Goal: Use online tool/utility: Utilize a website feature to perform a specific function

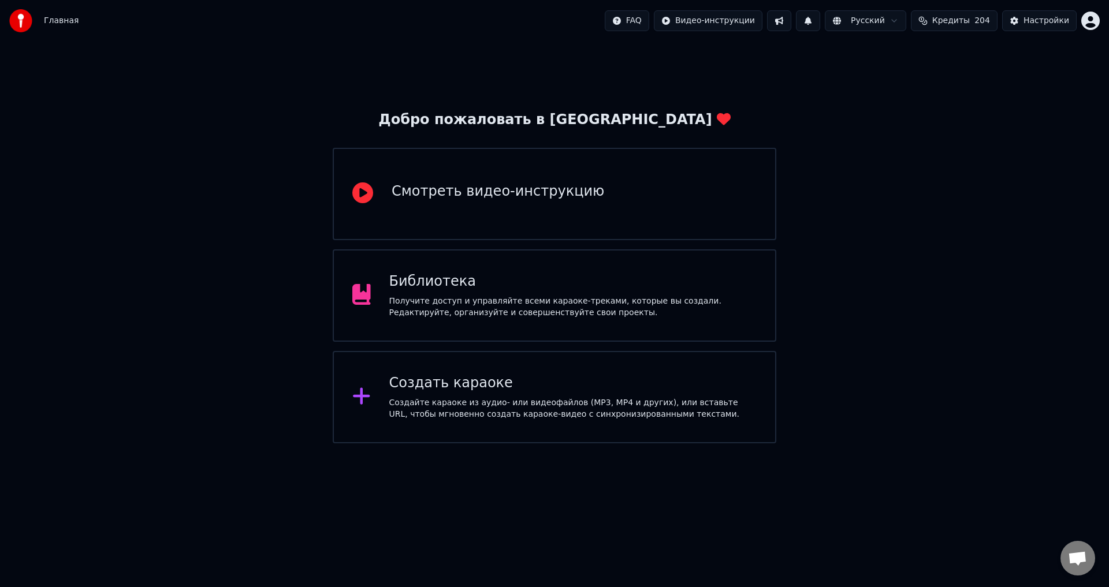
click at [679, 300] on div "Получите доступ и управляйте всеми караоке-треками, которые вы создали. Редакти…" at bounding box center [573, 307] width 368 height 23
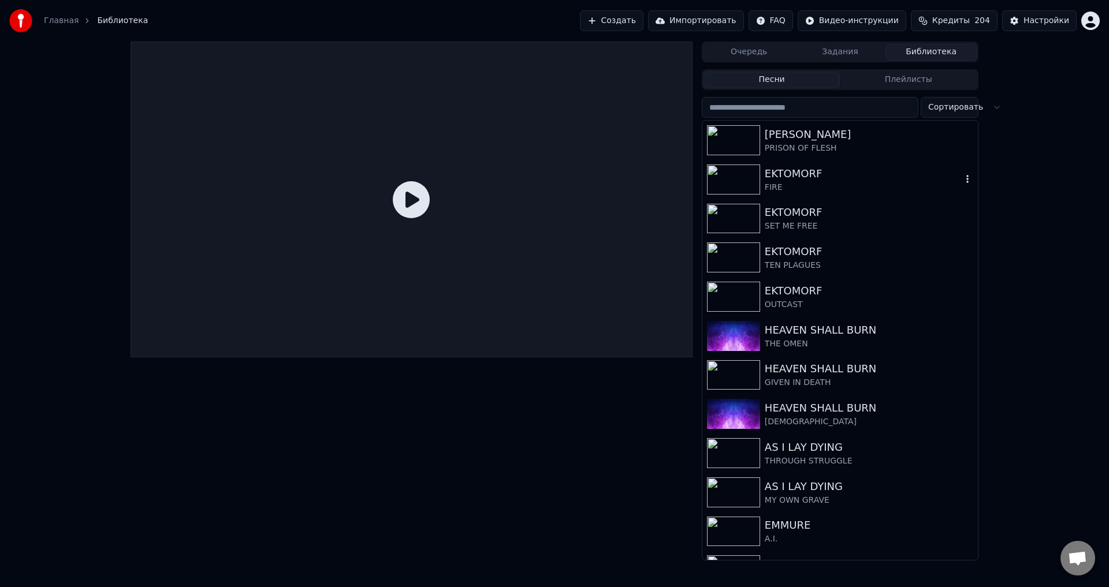
click at [790, 176] on div "EKTOMORF" at bounding box center [863, 174] width 197 height 16
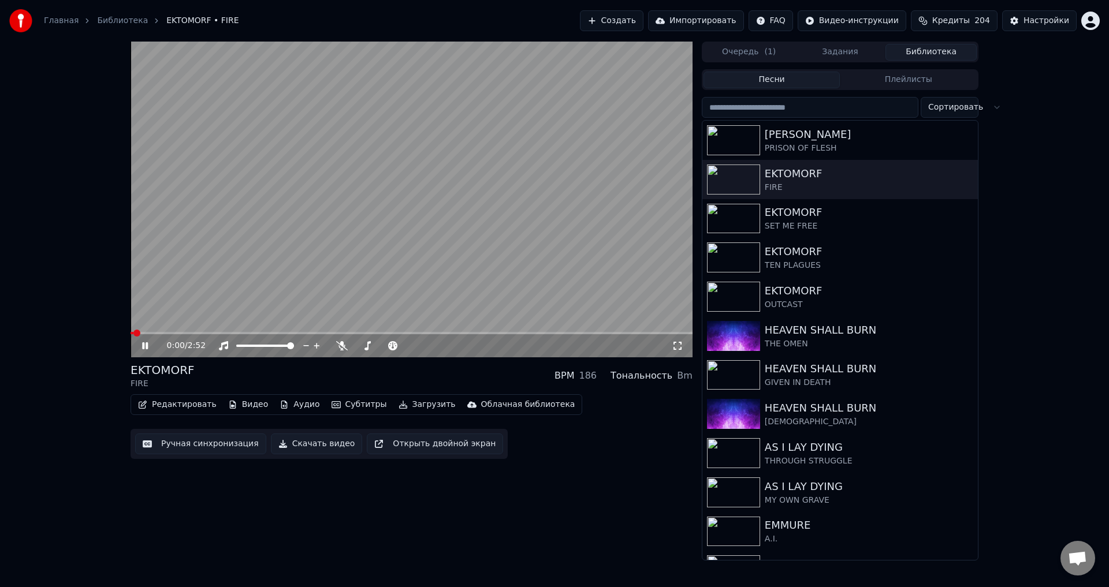
click at [147, 348] on icon at bounding box center [145, 346] width 6 height 7
click at [533, 205] on video at bounding box center [412, 200] width 562 height 316
click at [178, 445] on button "Ручная синхронизация" at bounding box center [200, 444] width 131 height 21
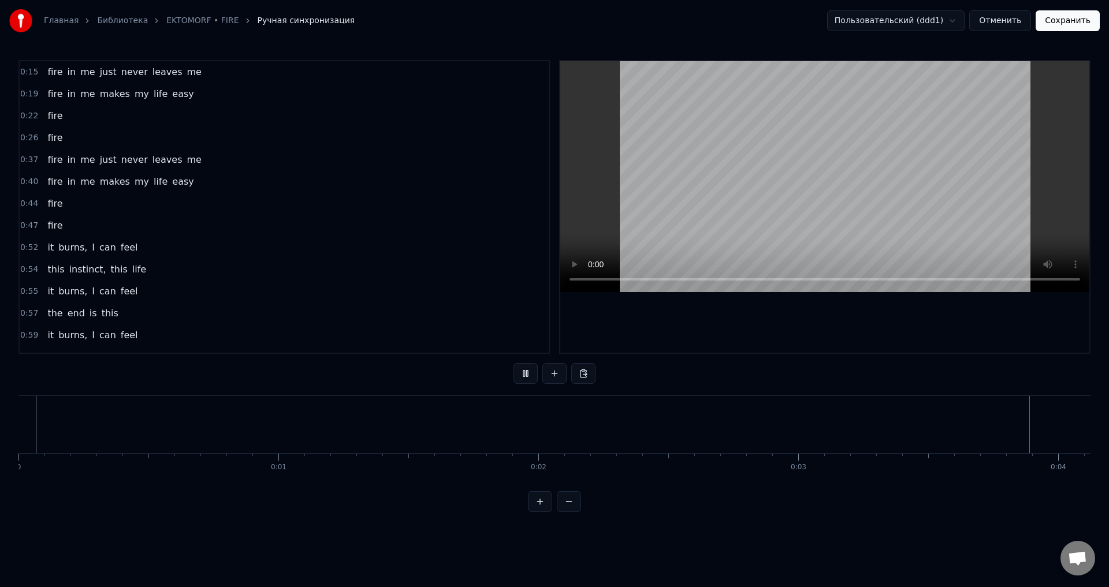
click at [1077, 16] on button "Сохранить" at bounding box center [1068, 20] width 64 height 21
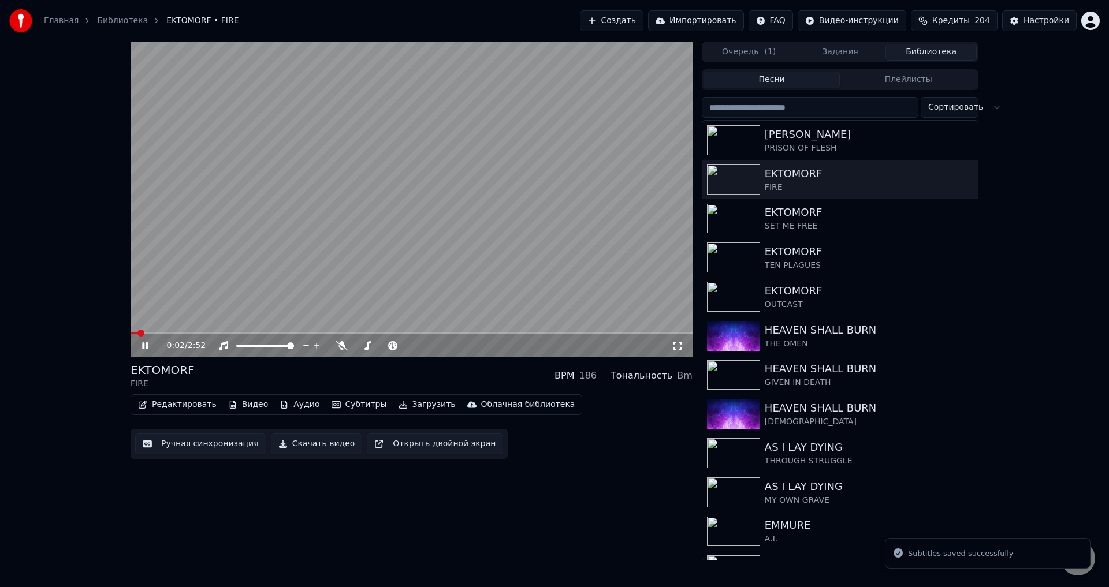
click at [295, 252] on video at bounding box center [412, 200] width 562 height 316
click at [181, 444] on button "Ручная синхронизация" at bounding box center [200, 444] width 131 height 21
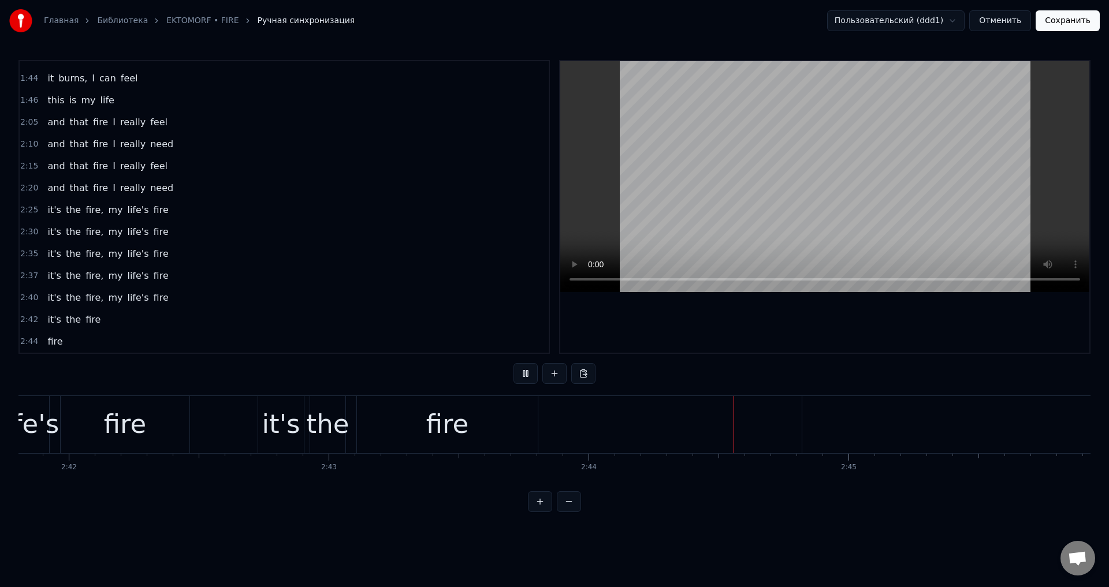
scroll to position [485, 0]
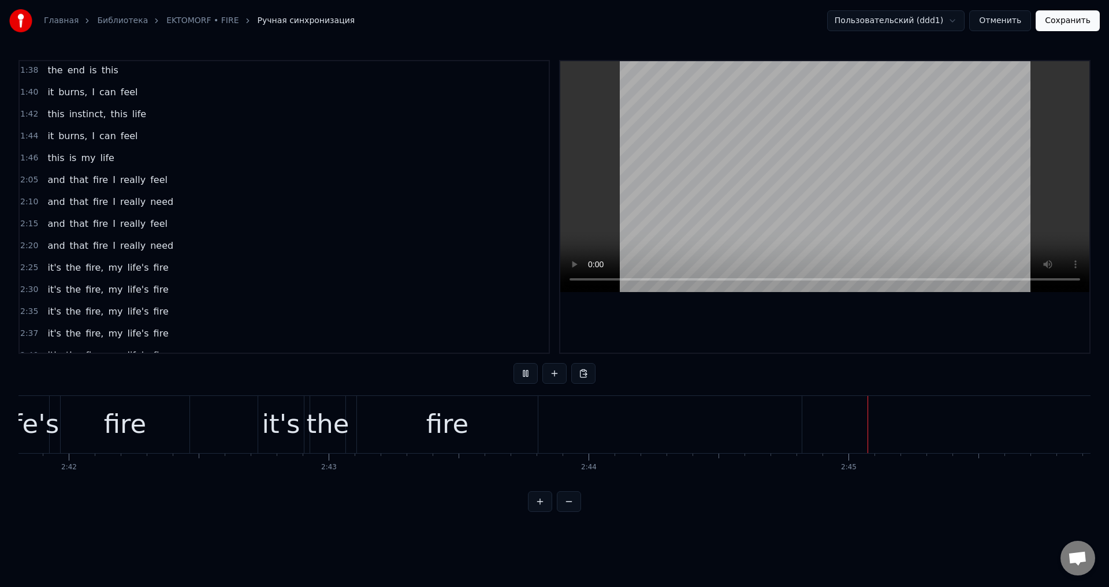
click at [133, 130] on div "1:44 it burns, I can feel" at bounding box center [284, 136] width 529 height 22
click at [120, 139] on span "feel" at bounding box center [130, 135] width 20 height 13
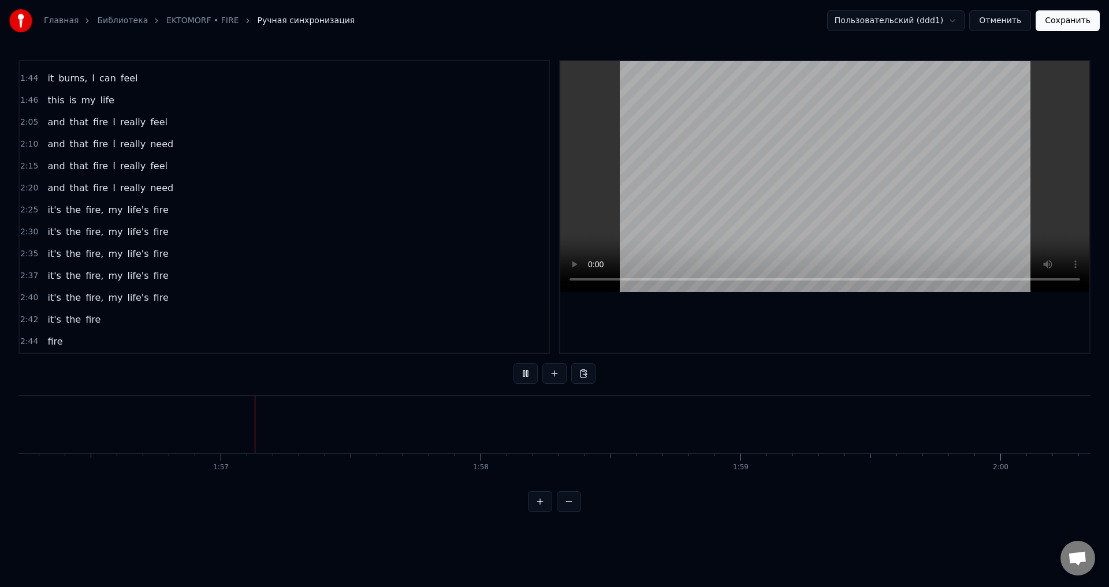
scroll to position [0, 30211]
click at [519, 371] on button at bounding box center [526, 373] width 24 height 21
click at [695, 326] on div at bounding box center [824, 207] width 529 height 292
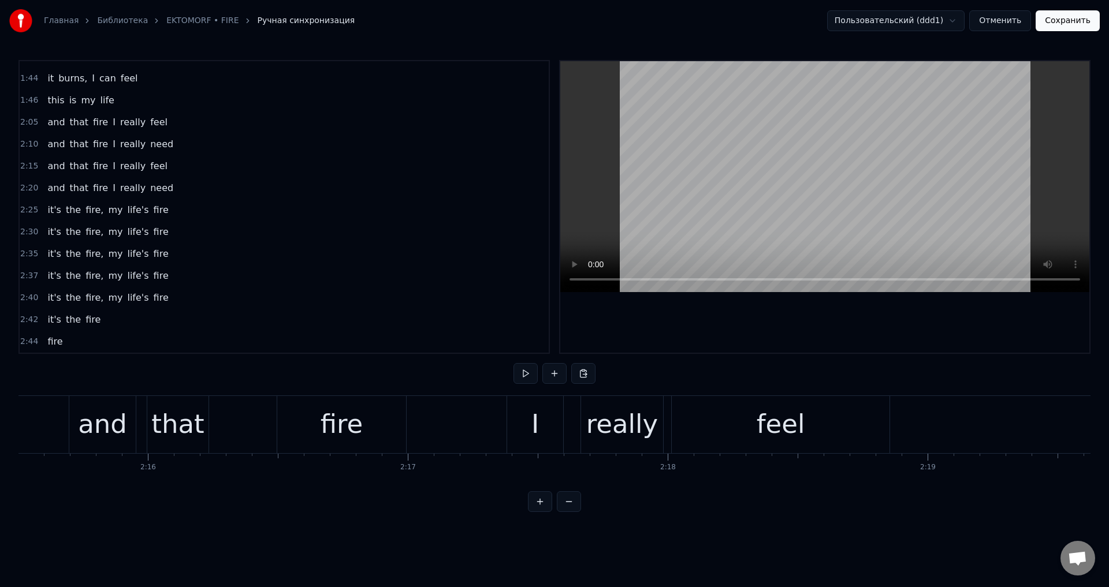
scroll to position [0, 35123]
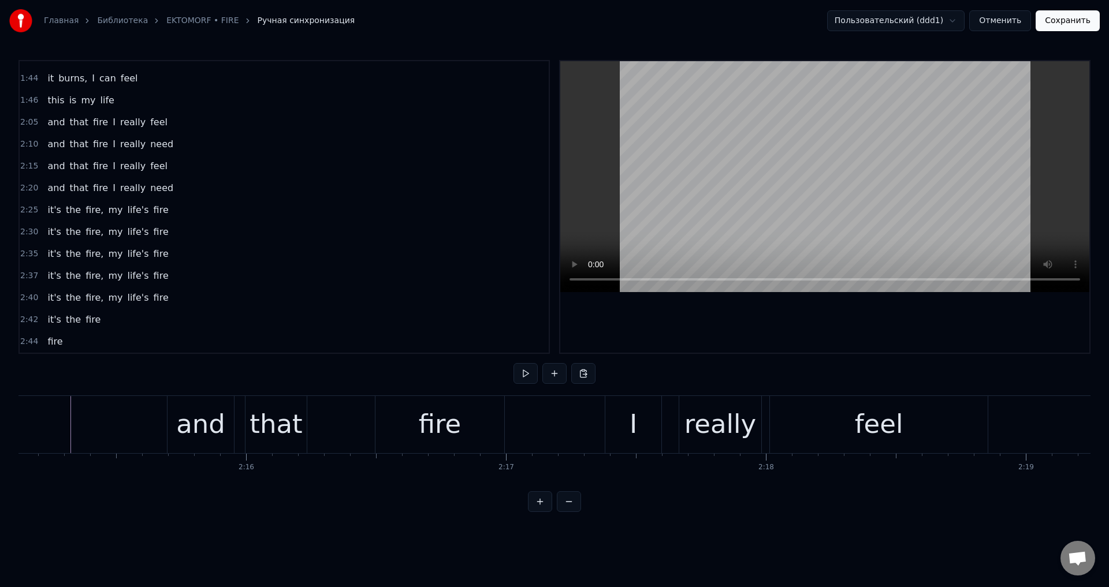
drag, startPoint x: 867, startPoint y: 494, endPoint x: 740, endPoint y: 495, distance: 127.1
click at [862, 495] on div "0:15 fire in me just never leaves me 0:19 fire in me makes my life easy 0:22 fi…" at bounding box center [554, 286] width 1072 height 452
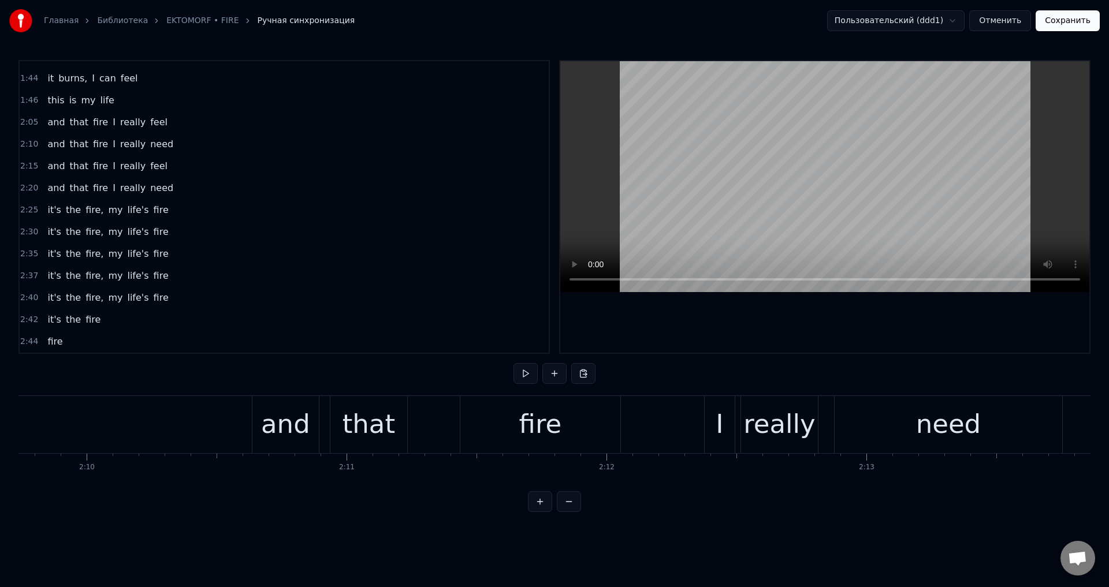
scroll to position [0, 33675]
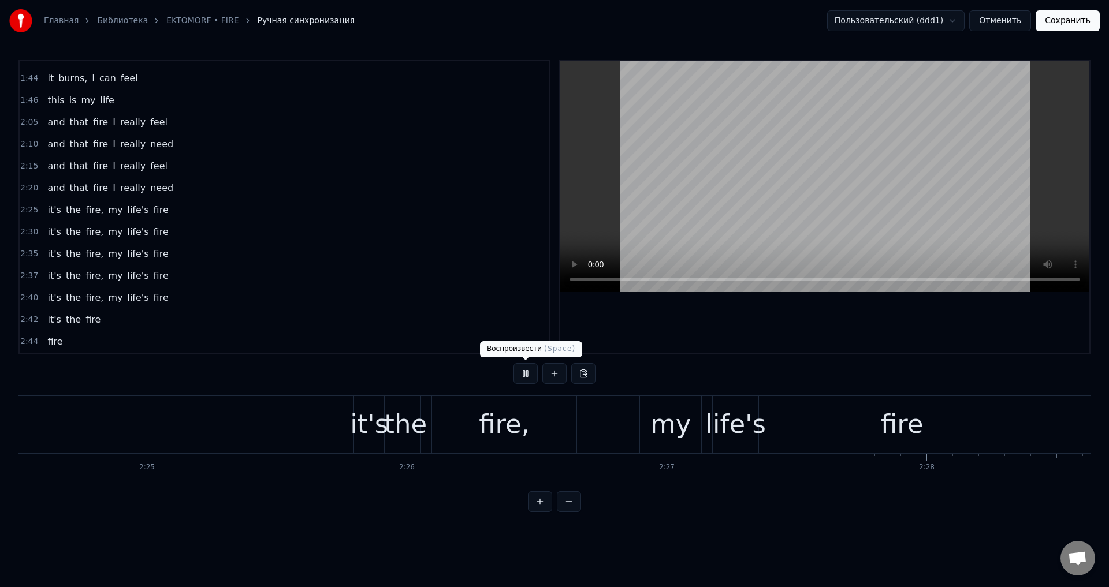
scroll to position [0, 37563]
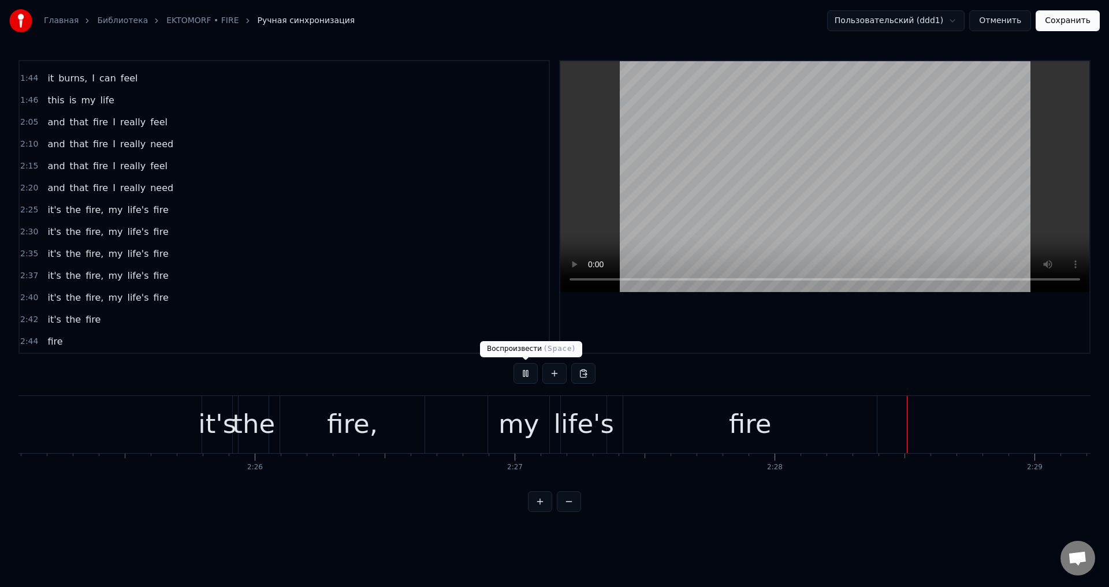
click at [523, 372] on button at bounding box center [526, 373] width 24 height 21
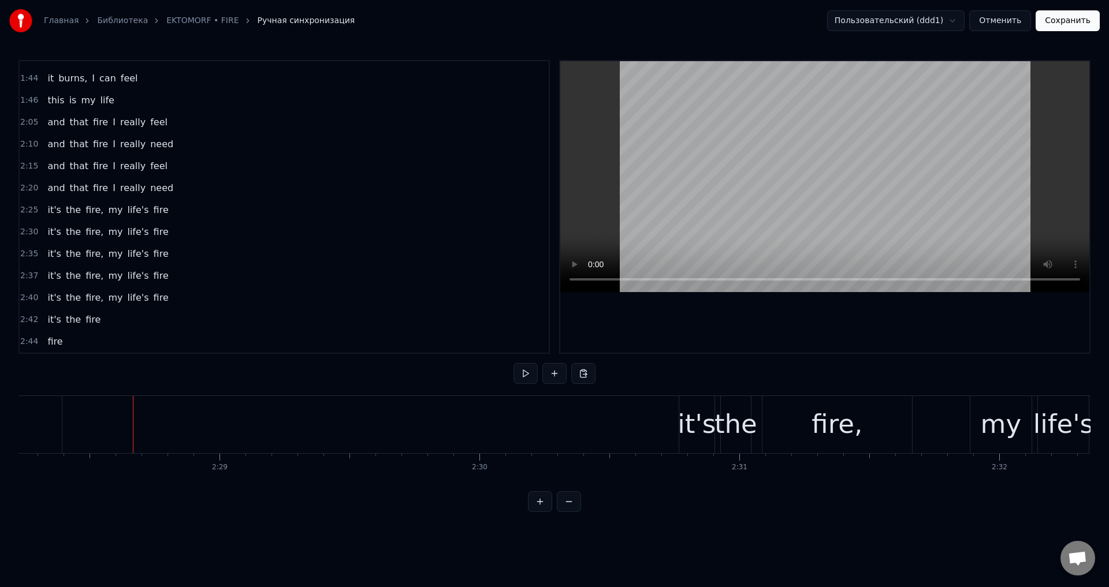
scroll to position [0, 38530]
click at [1062, 26] on button "Сохранить" at bounding box center [1068, 20] width 64 height 21
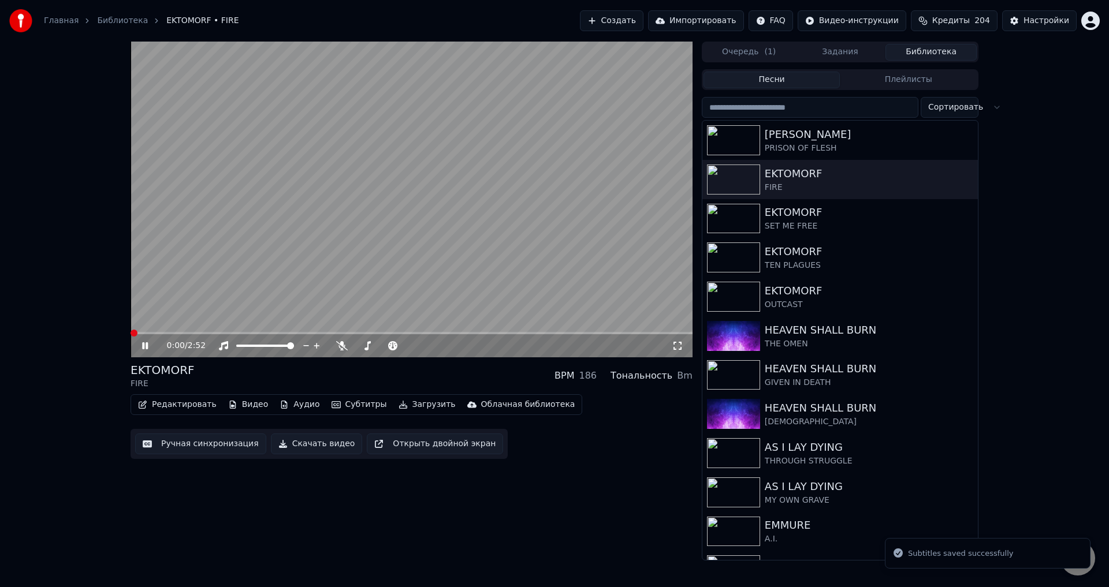
click at [426, 233] on video at bounding box center [412, 200] width 562 height 316
